Goal: Task Accomplishment & Management: Use online tool/utility

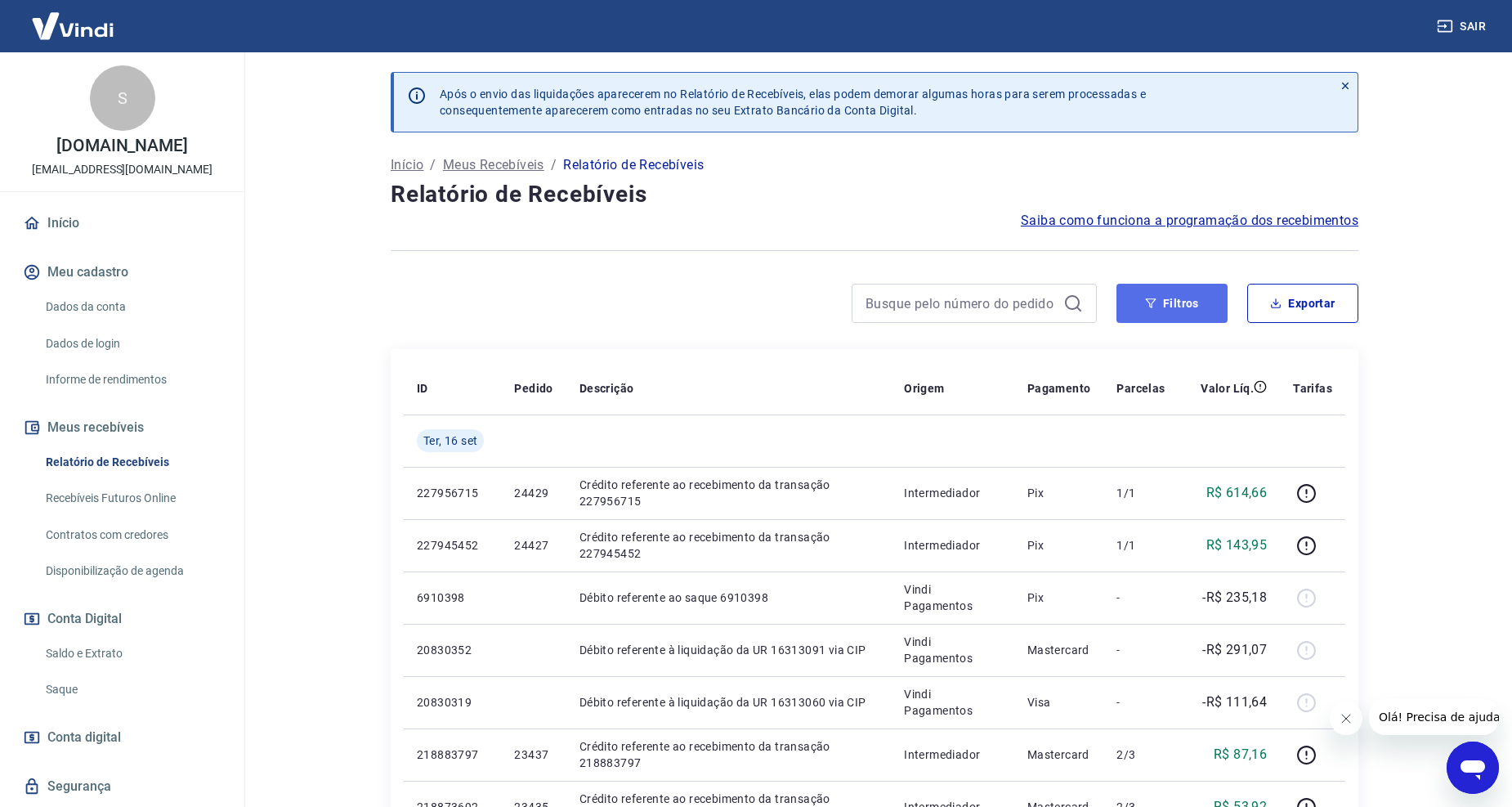
click at [1187, 299] on button "Filtros" at bounding box center [1173, 303] width 112 height 39
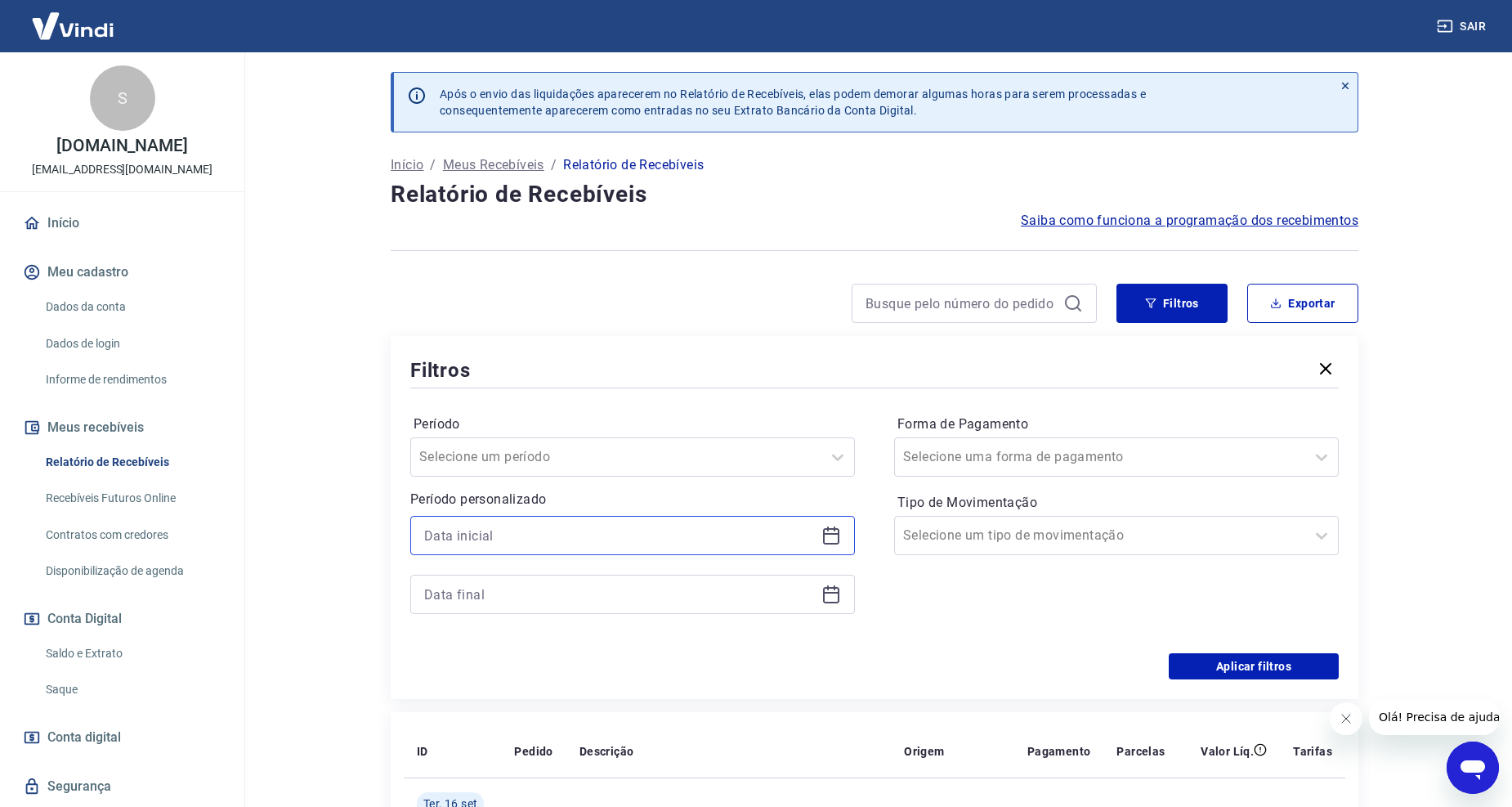
click at [484, 529] on input at bounding box center [619, 536] width 391 height 24
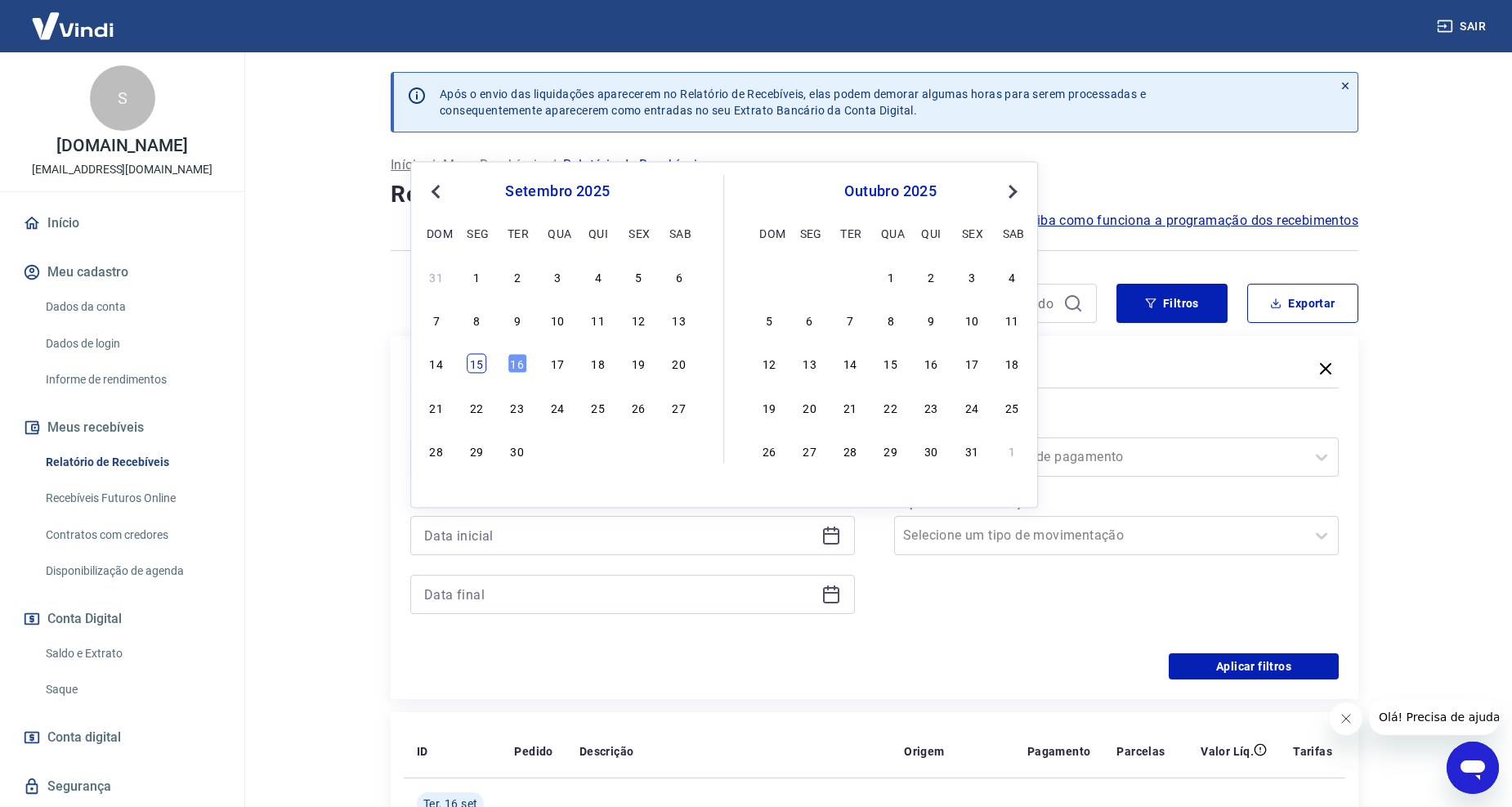
click at [476, 358] on div "15" at bounding box center [476, 364] width 20 height 20
type input "15/09/2025"
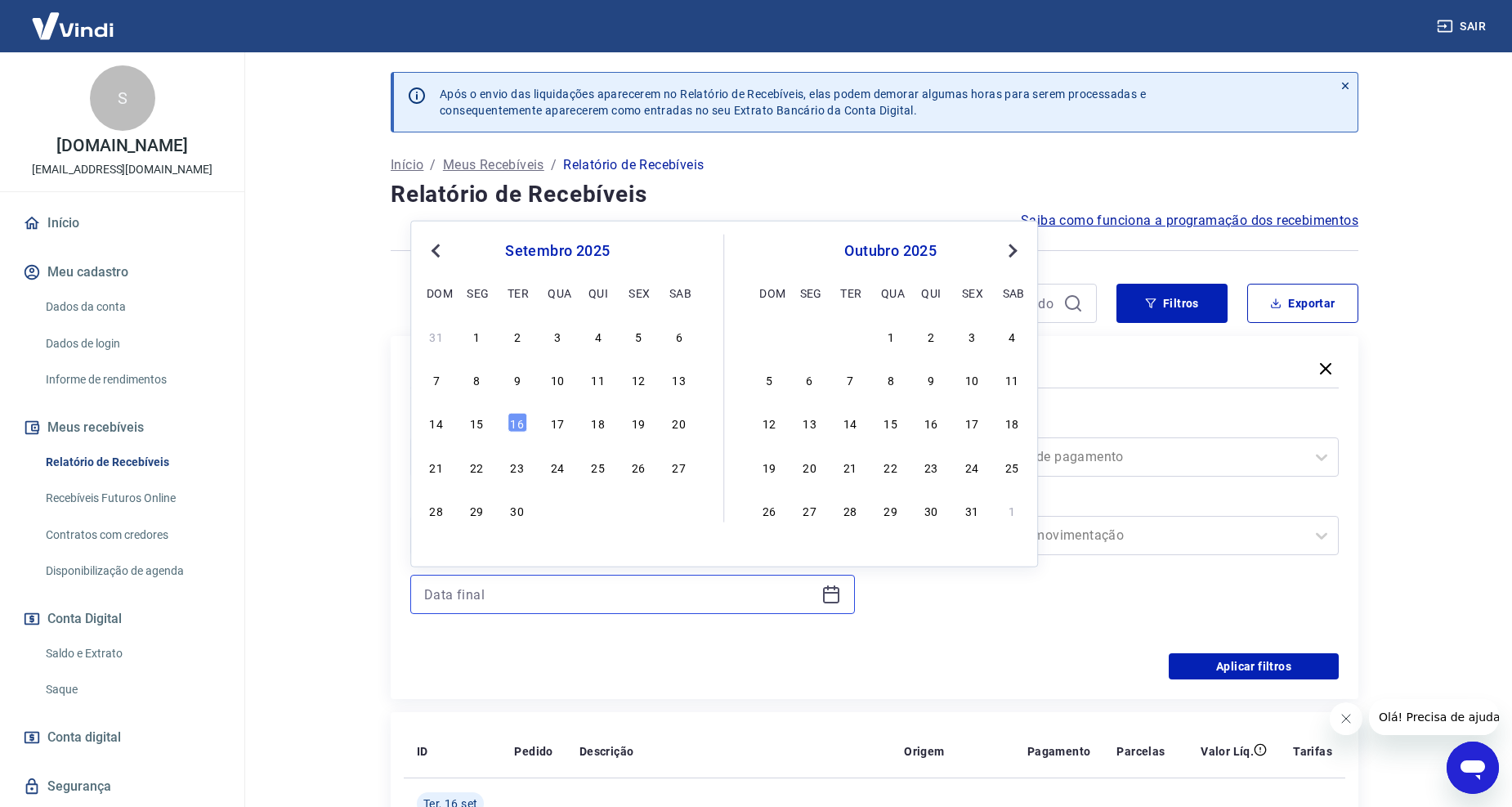
click at [581, 591] on input at bounding box center [619, 594] width 391 height 24
click at [484, 422] on div "15" at bounding box center [476, 422] width 20 height 20
type input "15/09/2025"
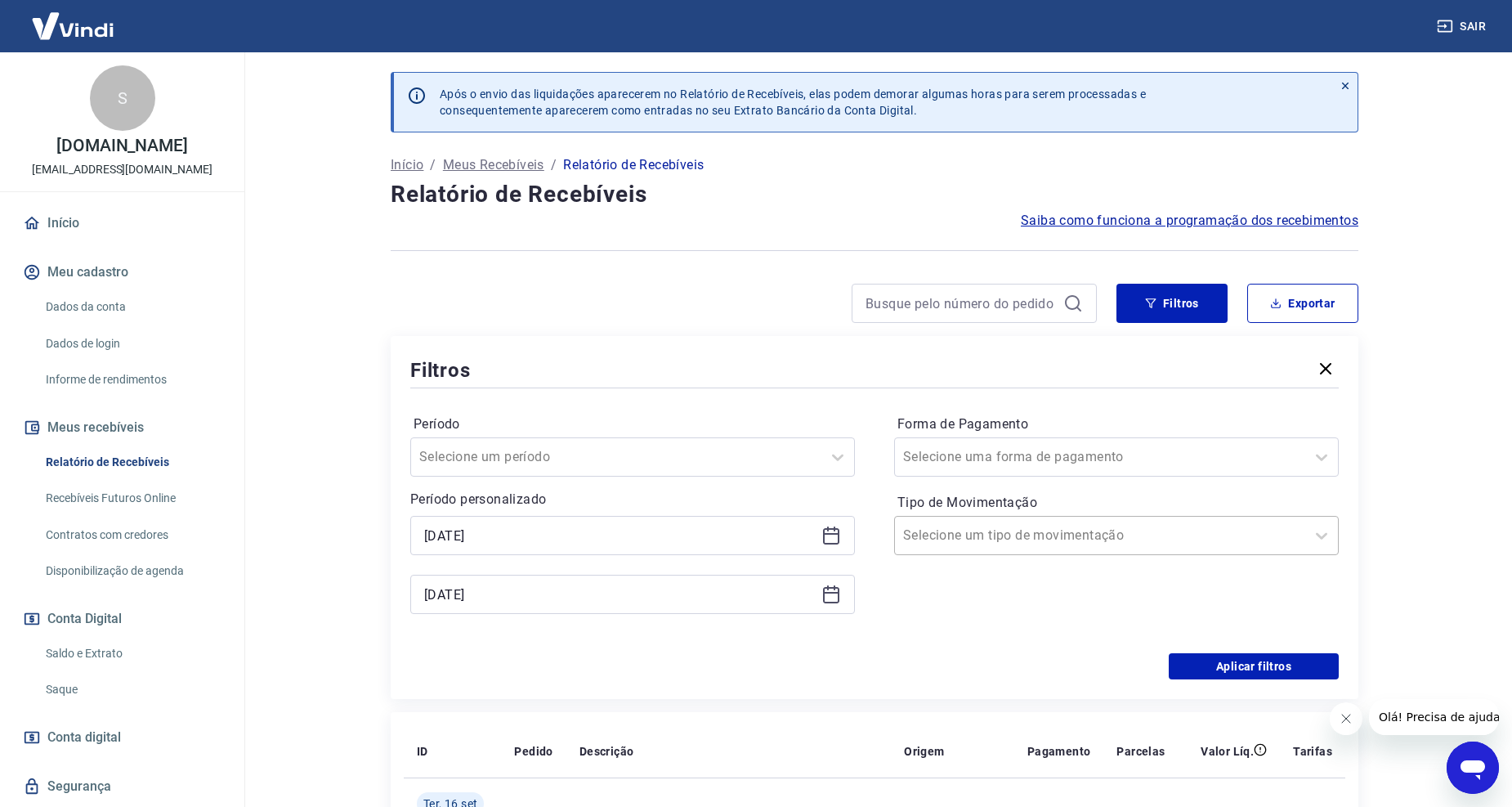
click at [1055, 545] on div at bounding box center [1100, 535] width 394 height 23
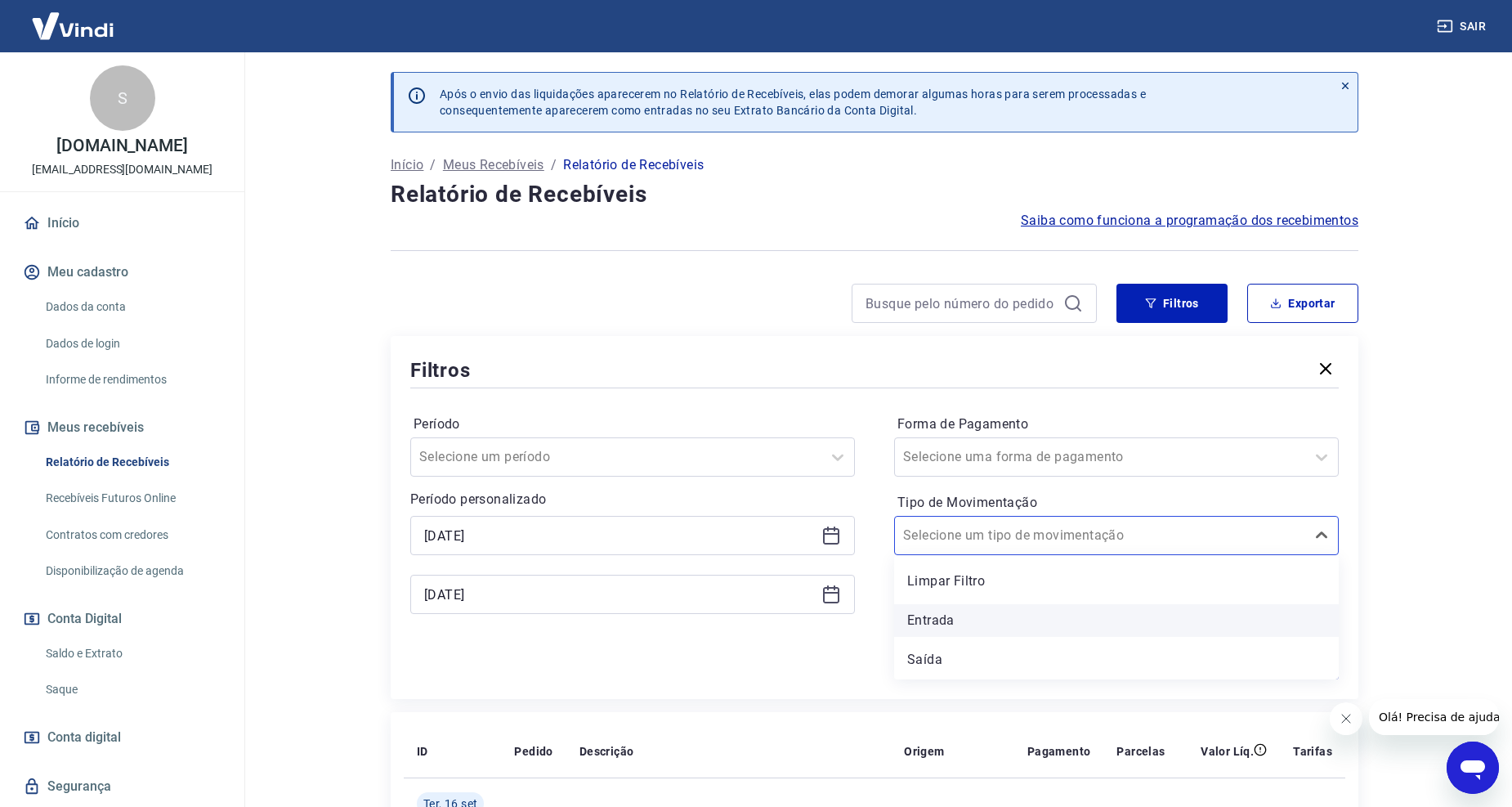
click at [1011, 613] on div "Entrada" at bounding box center [1117, 620] width 444 height 33
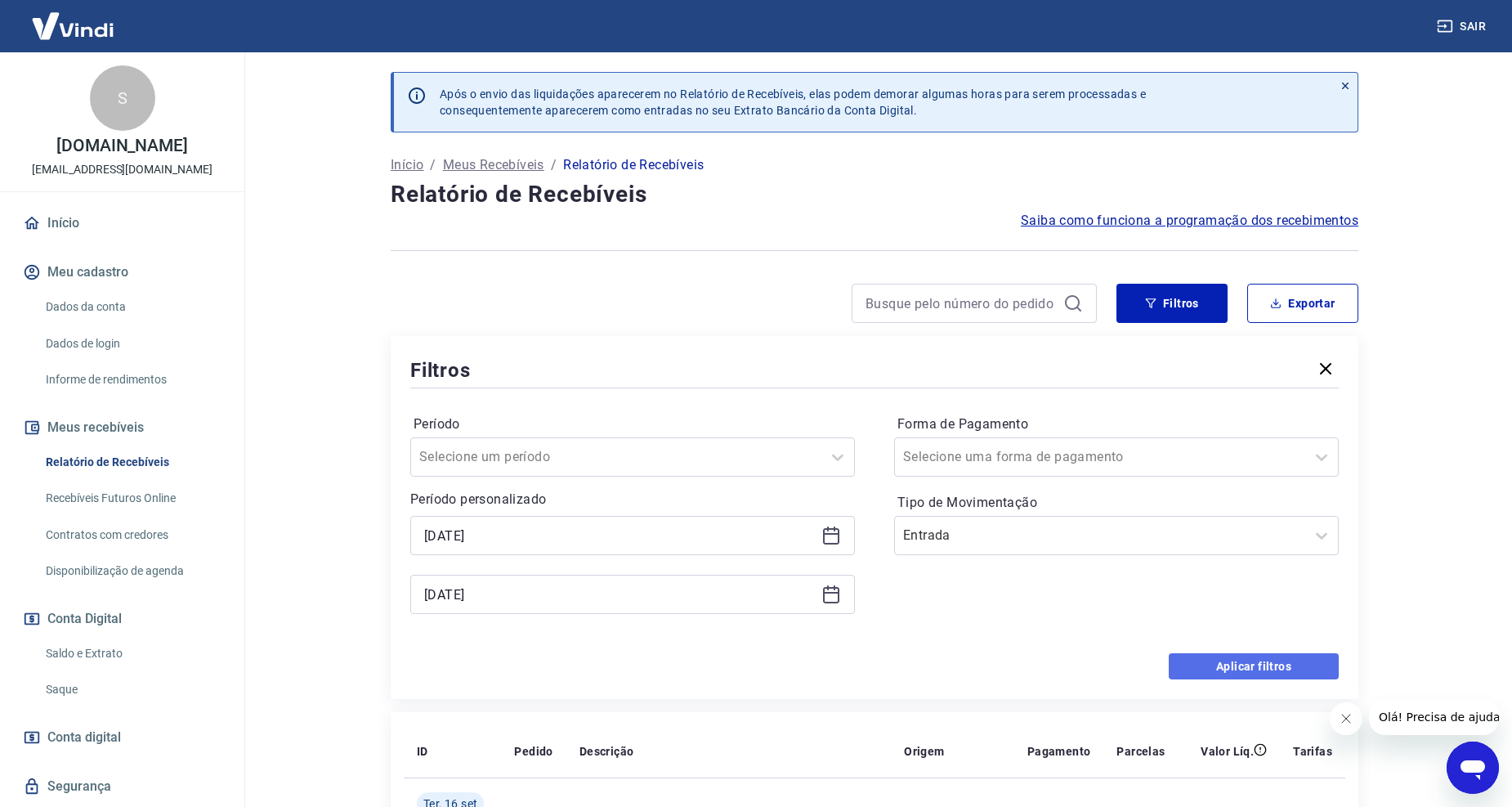
click at [1264, 664] on button "Aplicar filtros" at bounding box center [1253, 666] width 170 height 26
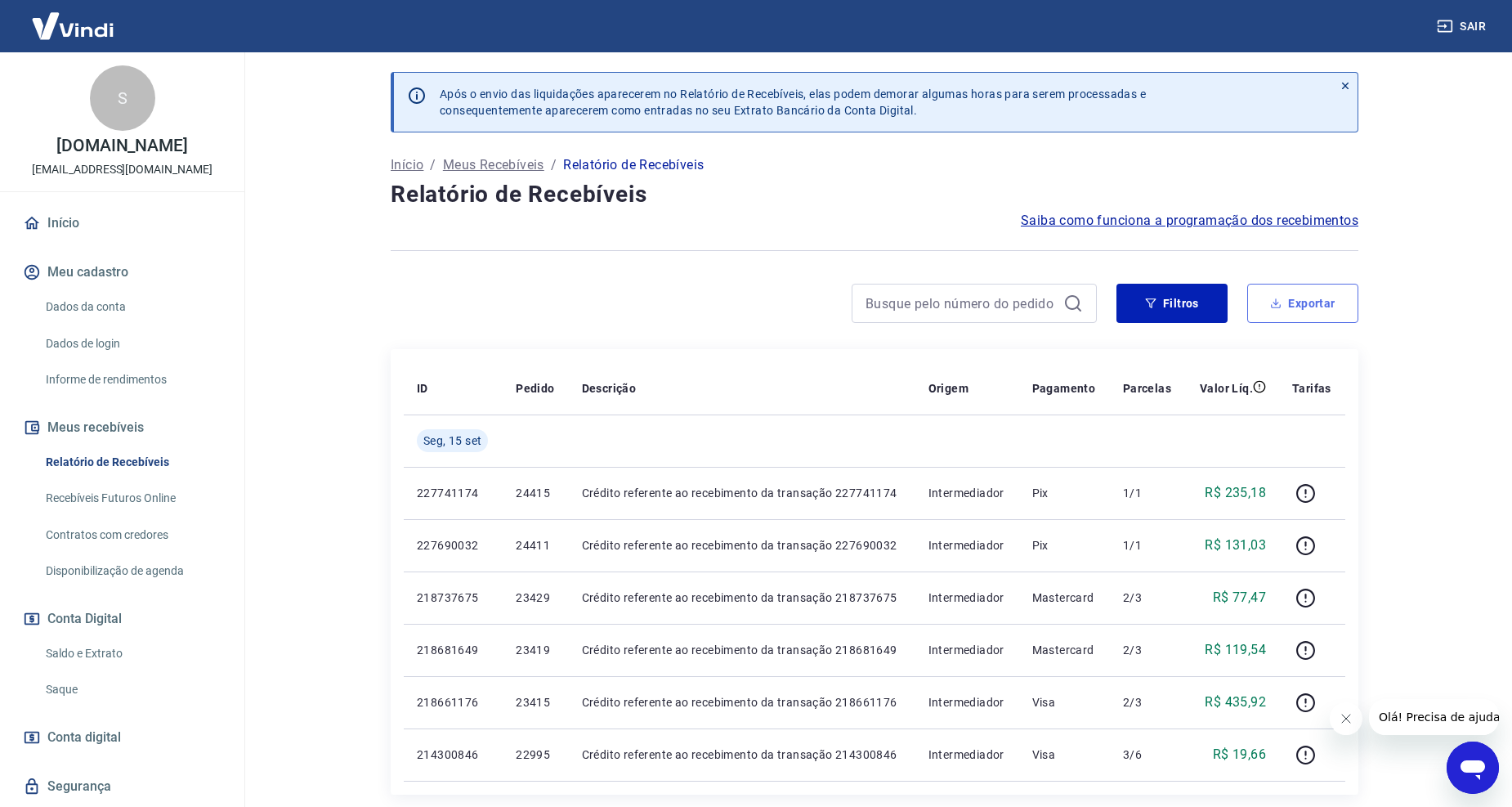
click at [1306, 309] on button "Exportar" at bounding box center [1303, 303] width 112 height 39
type input "15/09/2025"
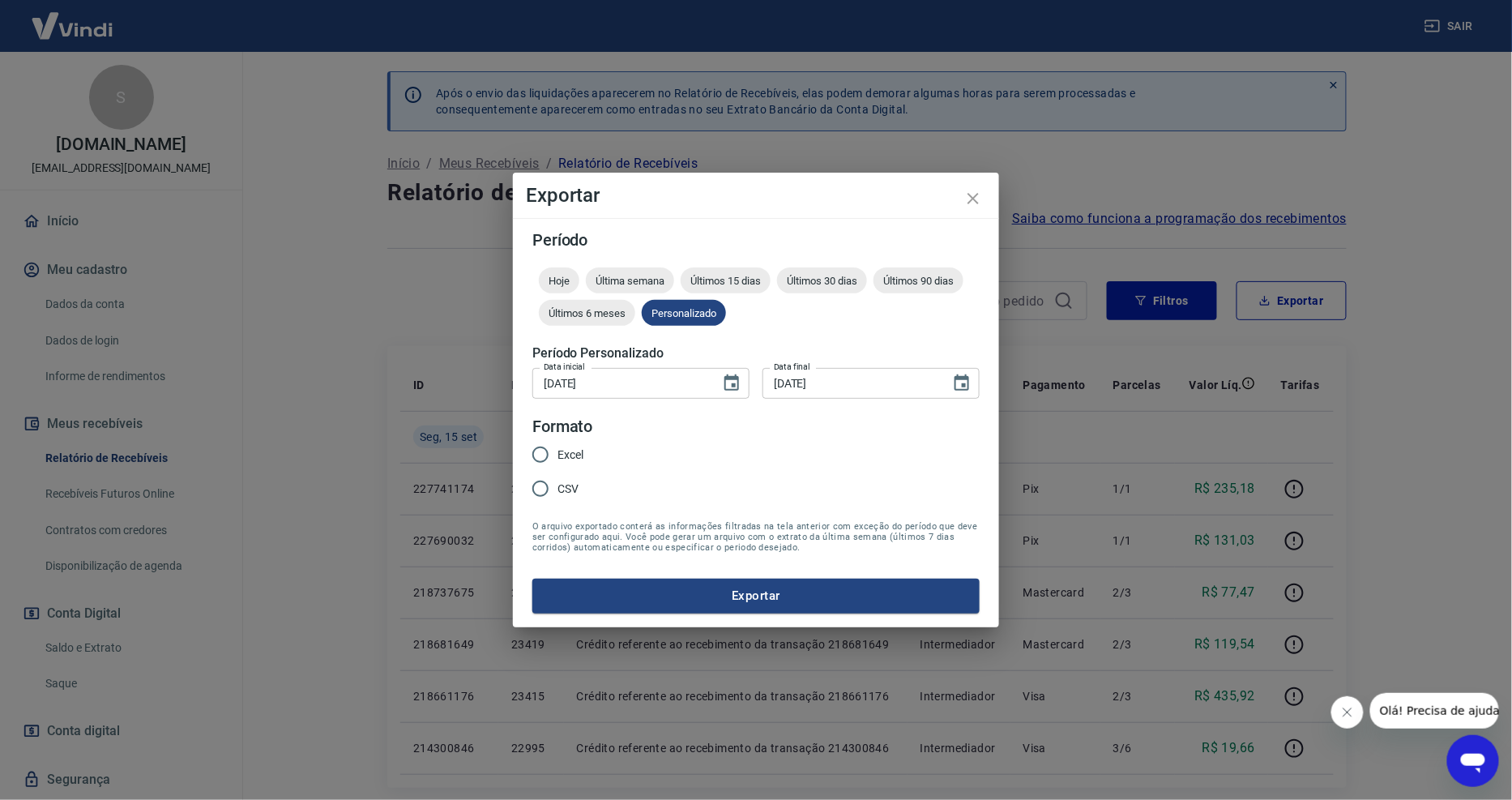
click at [539, 451] on input "Excel" at bounding box center [540, 454] width 34 height 34
radio input "true"
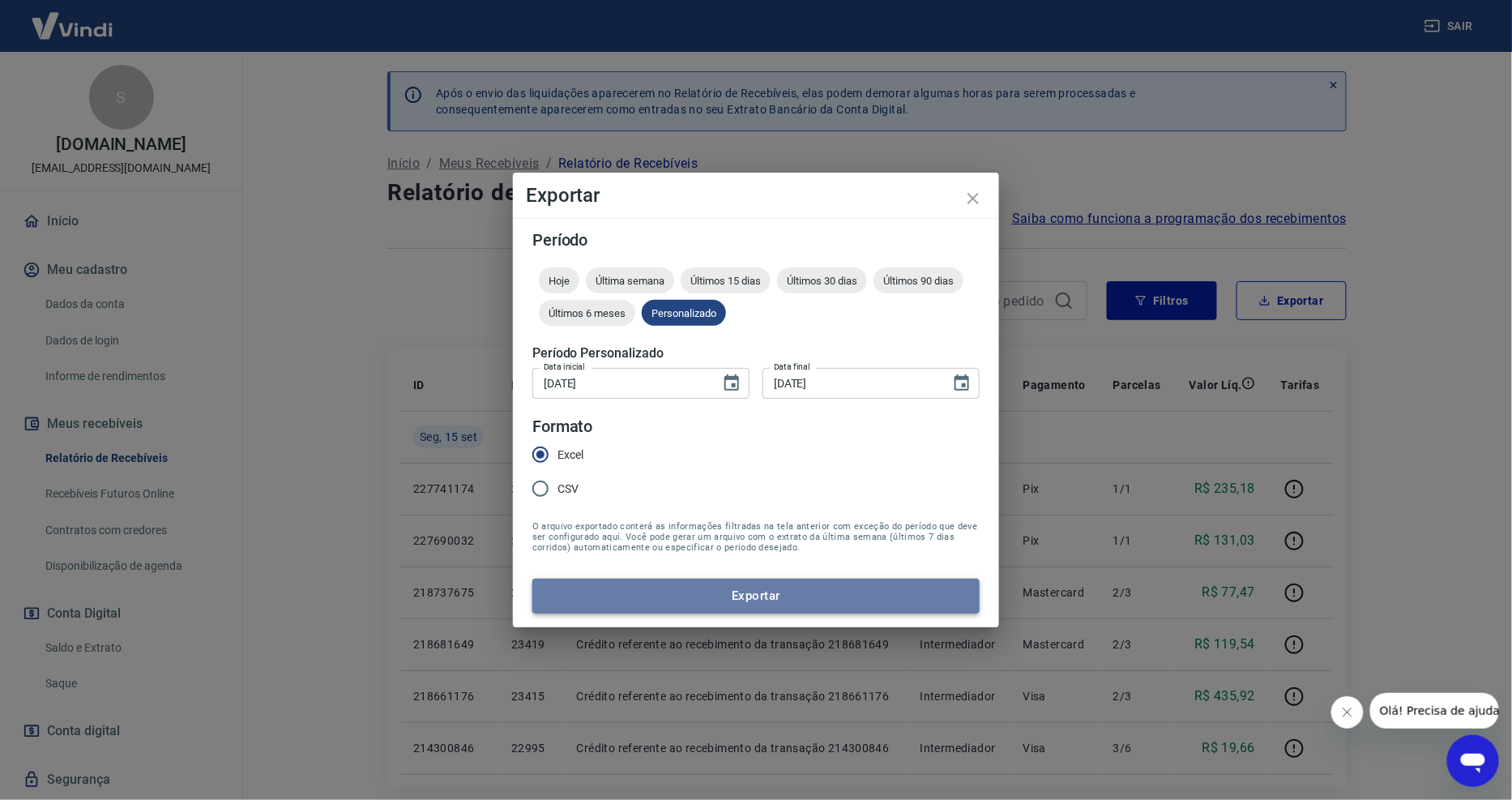
click at [710, 592] on button "Exportar" at bounding box center [756, 595] width 447 height 34
